Goal: Find specific page/section: Find specific page/section

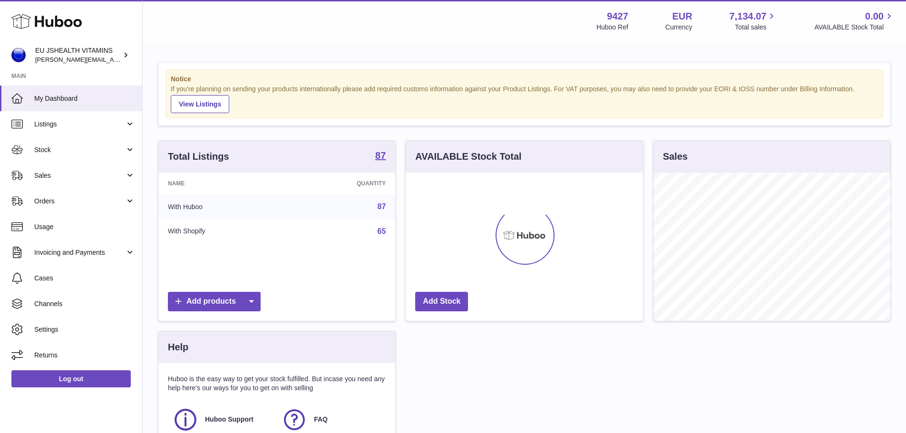
scroll to position [148, 237]
click at [29, 174] on link "Sales" at bounding box center [71, 176] width 142 height 26
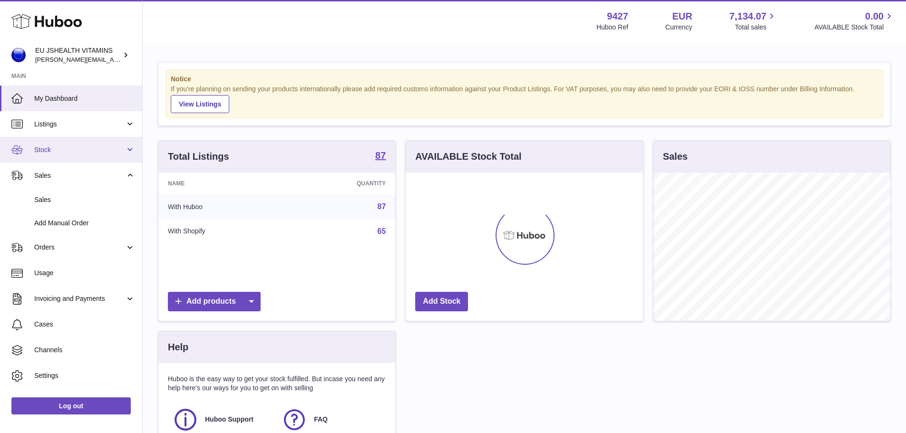
click at [36, 156] on link "Stock" at bounding box center [71, 150] width 142 height 26
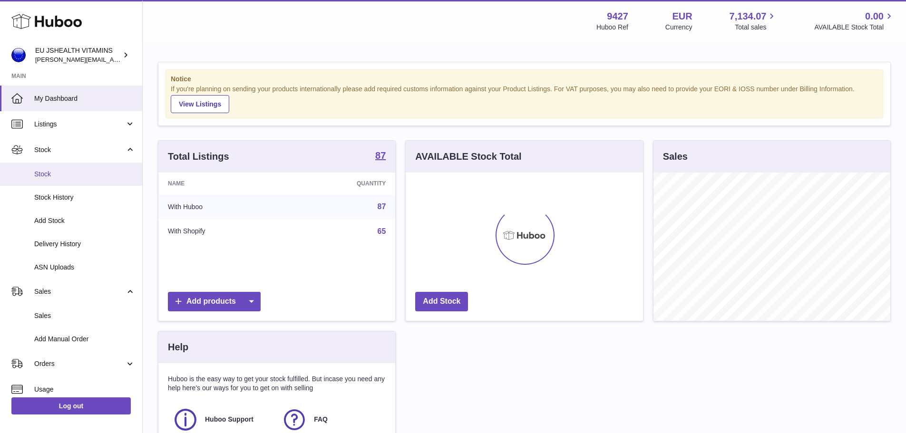
click at [37, 175] on span "Stock" at bounding box center [84, 174] width 101 height 9
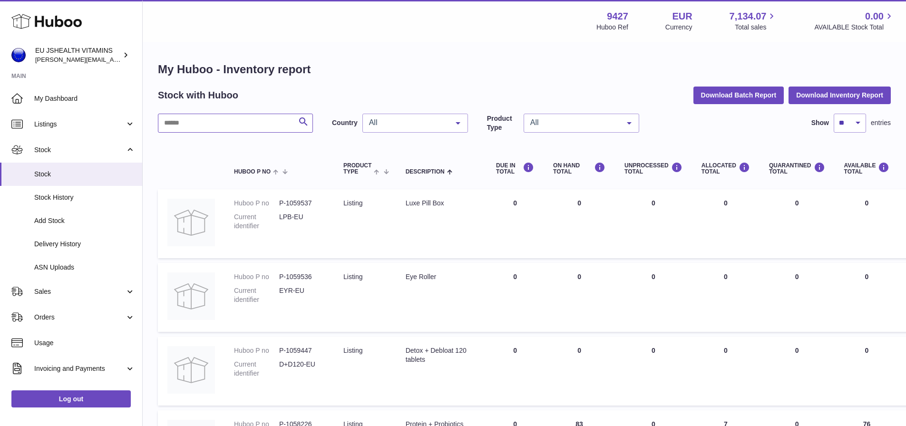
click at [236, 129] on input "text" at bounding box center [235, 123] width 155 height 19
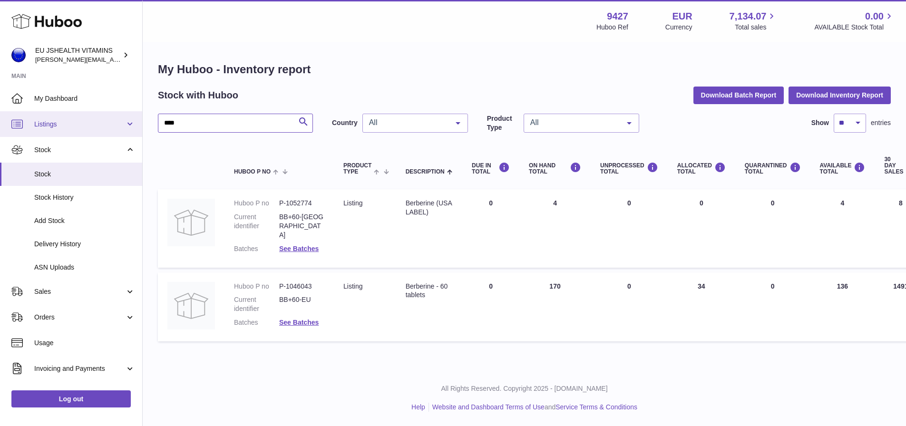
drag, startPoint x: 190, startPoint y: 122, endPoint x: 131, endPoint y: 125, distance: 59.0
click at [131, 125] on div "Huboo EU JSHEALTH VITAMINS [PERSON_NAME][EMAIL_ADDRESS][DOMAIN_NAME] Main My Da…" at bounding box center [453, 213] width 906 height 426
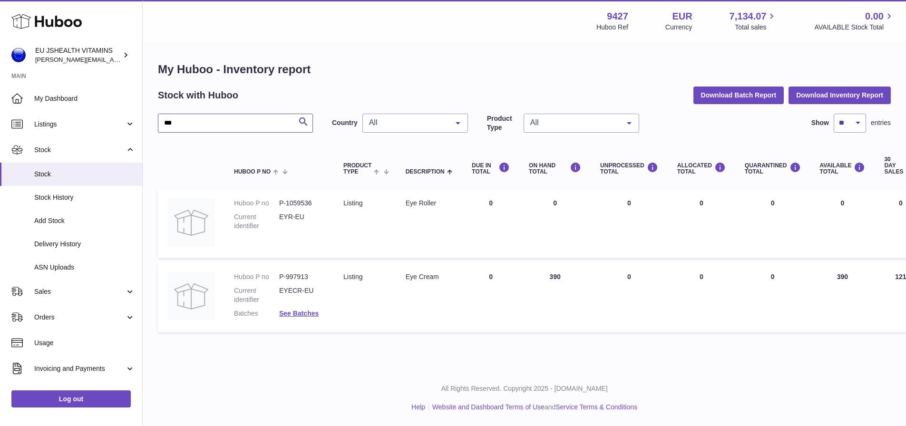
type input "***"
